Goal: Task Accomplishment & Management: Manage account settings

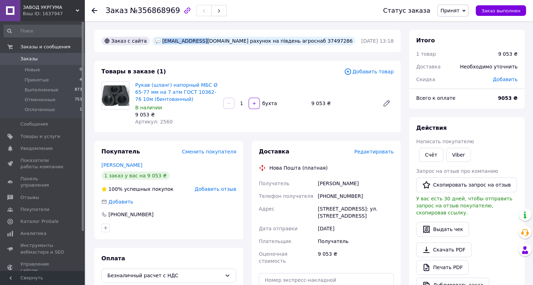
drag, startPoint x: 156, startPoint y: 42, endPoint x: 194, endPoint y: 42, distance: 38.4
click at [194, 42] on div "[EMAIL_ADDRESS][DOMAIN_NAME] рахунок на південь агроснаб 37497286" at bounding box center [254, 41] width 203 height 8
copy div "[EMAIL_ADDRESS][DOMAIN_NAME]"
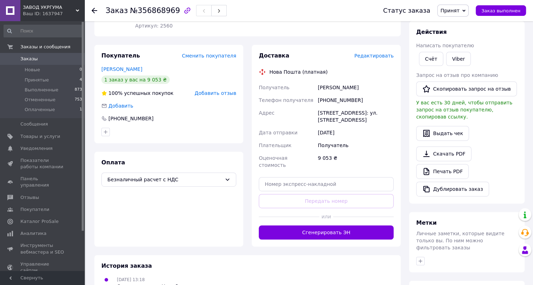
scroll to position [64, 0]
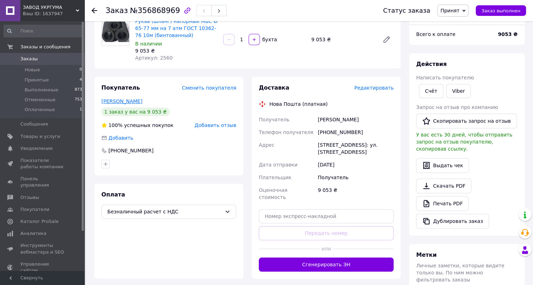
click at [125, 100] on link "[PERSON_NAME]" at bounding box center [121, 101] width 41 height 6
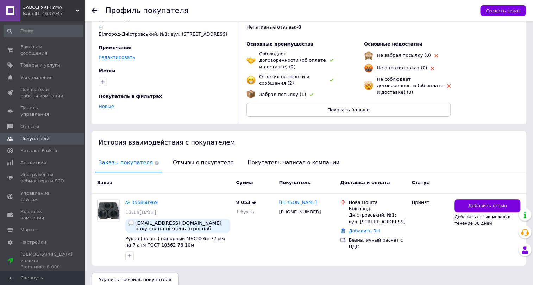
scroll to position [35, 0]
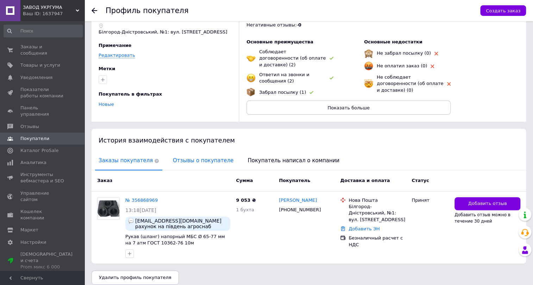
click at [194, 155] on span "Отзывы о покупателе" at bounding box center [203, 160] width 68 height 18
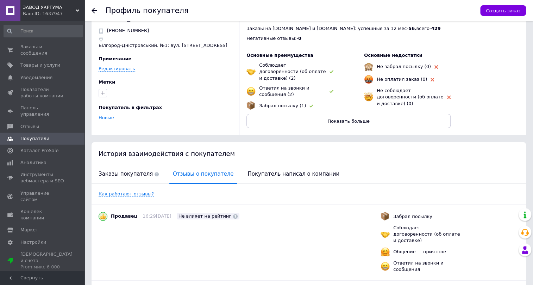
scroll to position [0, 0]
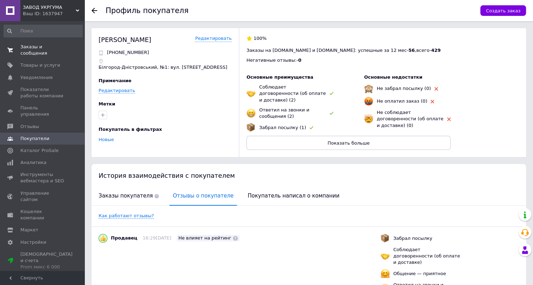
click at [35, 43] on link "Заказы и сообщения 0 0" at bounding box center [43, 50] width 86 height 18
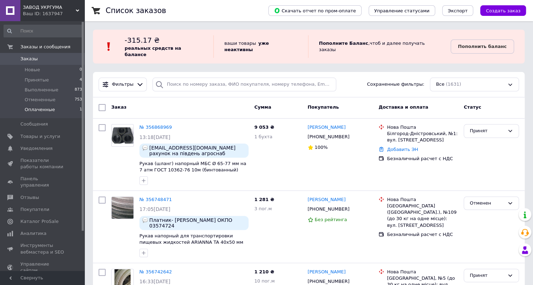
click at [50, 111] on span "Оплаченные" at bounding box center [40, 109] width 30 height 6
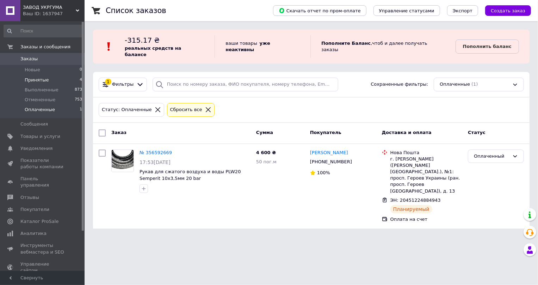
click at [32, 79] on span "Принятые" at bounding box center [37, 80] width 24 height 6
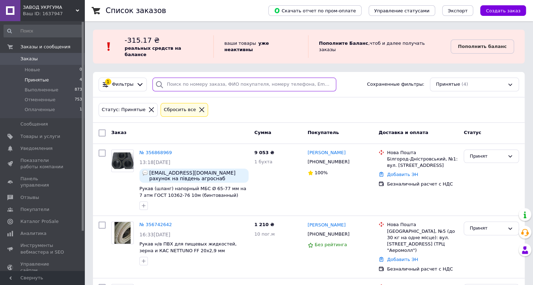
click at [181, 78] on input "search" at bounding box center [245, 85] width 184 height 14
paste input "355885828"
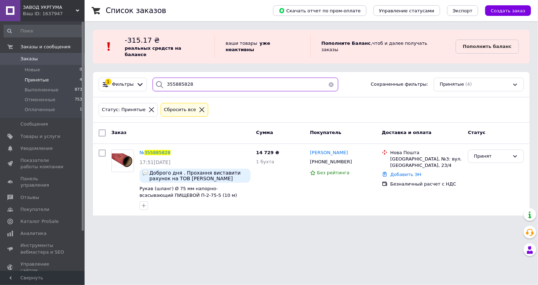
type input "355885828"
click at [48, 69] on li "Новые 0" at bounding box center [43, 70] width 86 height 10
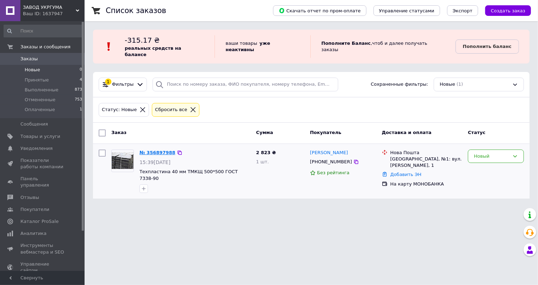
click at [151, 150] on link "№ 356897988" at bounding box center [158, 152] width 36 height 5
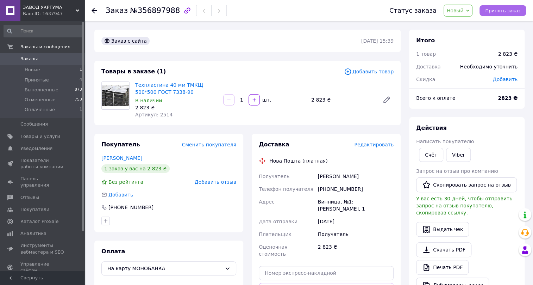
click at [500, 10] on span "Принять заказ" at bounding box center [502, 10] width 35 height 5
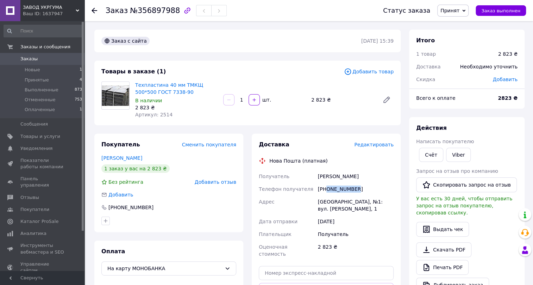
drag, startPoint x: 355, startPoint y: 190, endPoint x: 327, endPoint y: 190, distance: 28.2
click at [327, 190] on div "[PHONE_NUMBER]" at bounding box center [356, 188] width 79 height 13
copy div "0988186046"
drag, startPoint x: 128, startPoint y: 12, endPoint x: 169, endPoint y: 11, distance: 41.6
click at [169, 11] on span "№356897988" at bounding box center [155, 10] width 50 height 8
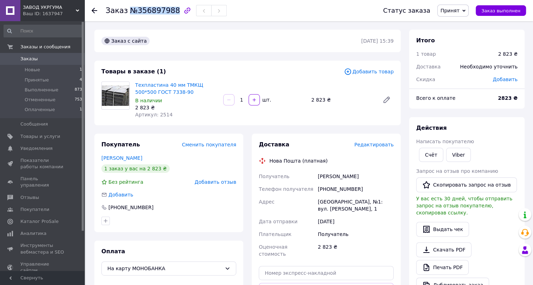
copy span "№356897988"
click at [110, 124] on div "Товары в заказе (1) Добавить товар Техпластина 40 мм ТМКЩ 500*500 ГОСТ 7338-90 …" at bounding box center [247, 93] width 306 height 64
click at [122, 126] on div "Заказ с сайта [DATE] 15:39 Товары в заказе (1) Добавить товар Техпластина 40 мм…" at bounding box center [247, 250] width 315 height 440
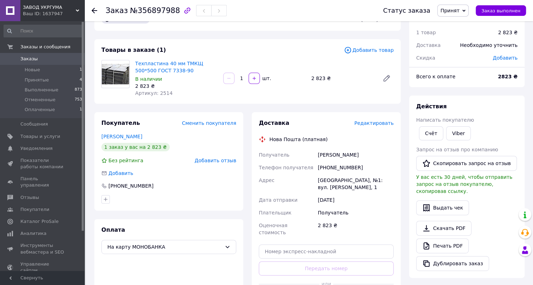
scroll to position [32, 0]
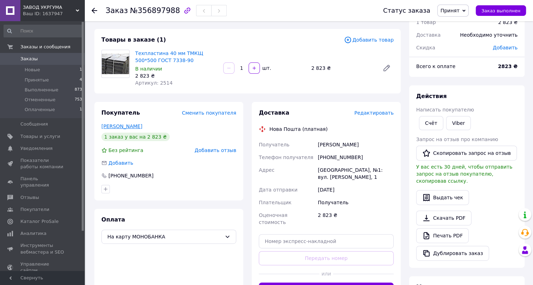
click at [116, 124] on link "[PERSON_NAME]" at bounding box center [121, 126] width 41 height 6
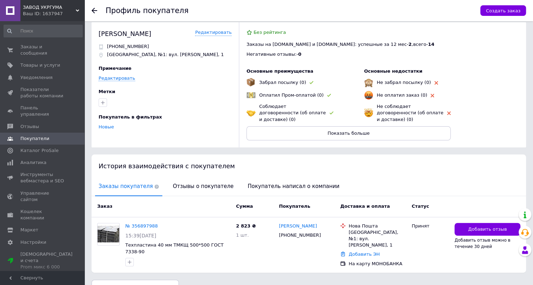
scroll to position [9, 0]
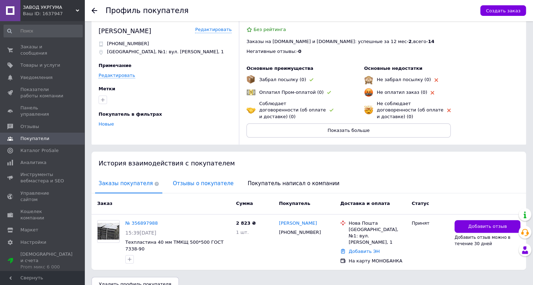
click at [190, 174] on span "Отзывы о покупателе" at bounding box center [203, 183] width 68 height 18
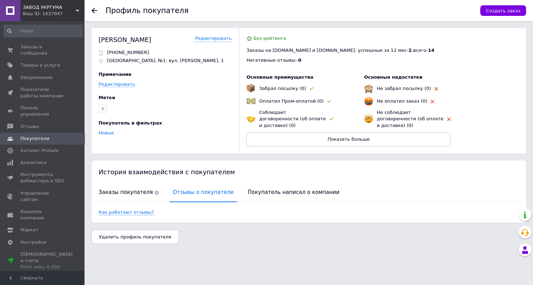
scroll to position [0, 0]
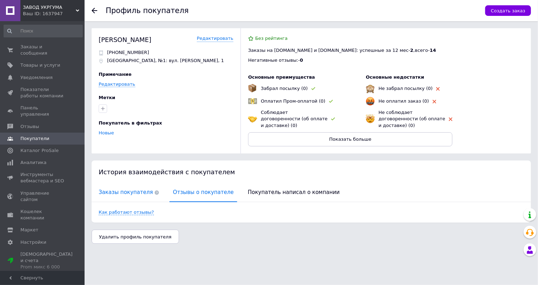
click at [113, 187] on span "Заказы покупателя" at bounding box center [128, 192] width 67 height 18
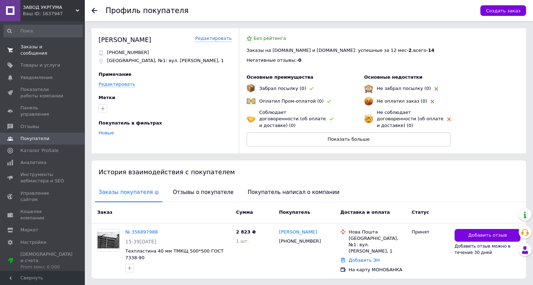
click at [37, 47] on span "Заказы и сообщения" at bounding box center [42, 50] width 45 height 13
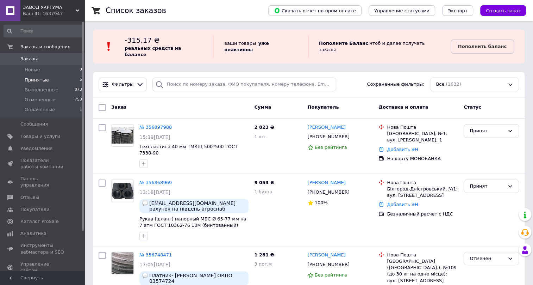
click at [46, 79] on li "Принятые 5" at bounding box center [43, 80] width 86 height 10
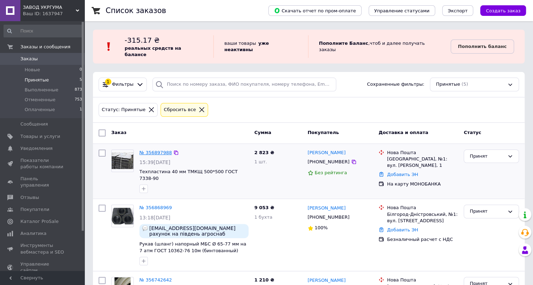
click at [144, 150] on link "№ 356897988" at bounding box center [156, 152] width 32 height 5
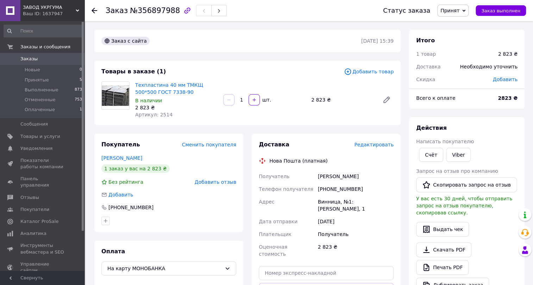
click at [113, 116] on div at bounding box center [116, 99] width 34 height 37
click at [55, 107] on li "Оплаченные 1" at bounding box center [43, 111] width 86 height 13
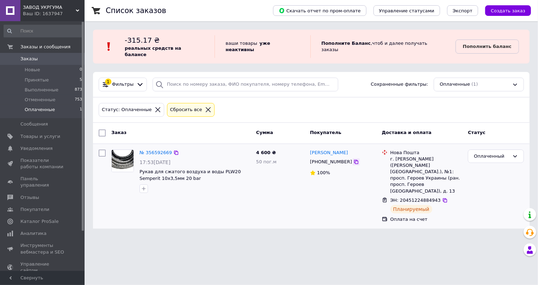
click at [354, 160] on icon at bounding box center [356, 162] width 4 height 4
click at [38, 80] on span "Принятые" at bounding box center [37, 80] width 24 height 6
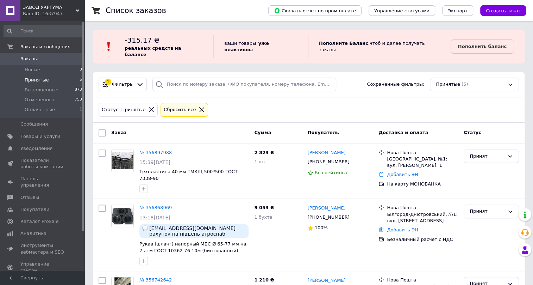
click at [41, 78] on span "Принятые" at bounding box center [37, 80] width 24 height 6
click at [37, 109] on span "Оплаченные" at bounding box center [40, 109] width 30 height 6
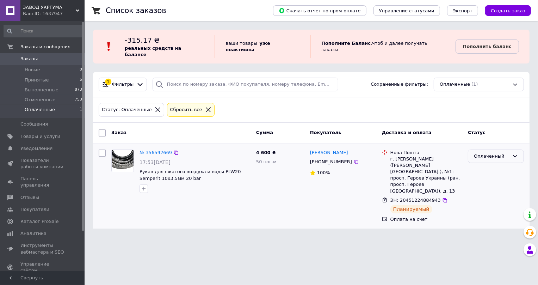
click at [496, 153] on div "Оплаченный" at bounding box center [492, 156] width 36 height 7
click at [483, 177] on li "Выполнен" at bounding box center [495, 183] width 55 height 13
